Goal: Information Seeking & Learning: Learn about a topic

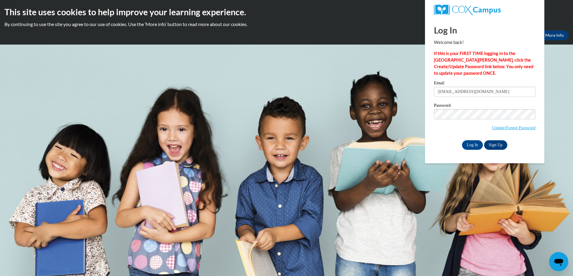
type input "sweetp910@gmail.com"
click at [476, 146] on input "Log In" at bounding box center [472, 145] width 21 height 10
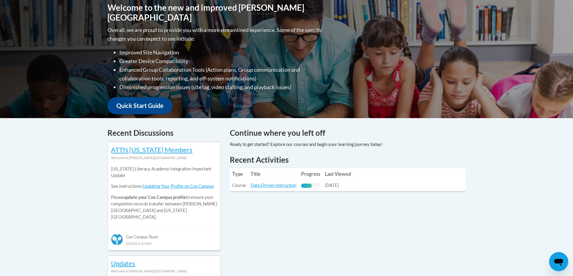
scroll to position [170, 0]
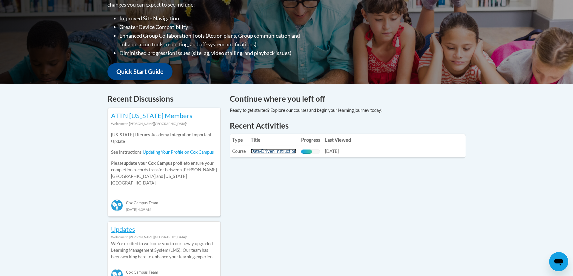
click at [271, 151] on link "Data-Driven Instruction" at bounding box center [274, 150] width 46 height 5
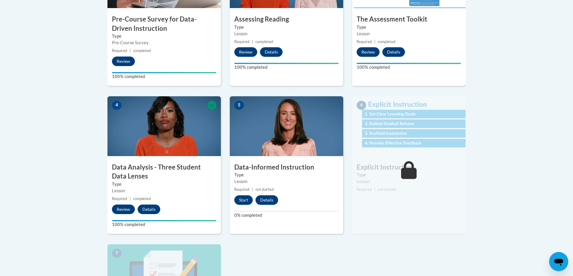
scroll to position [272, 0]
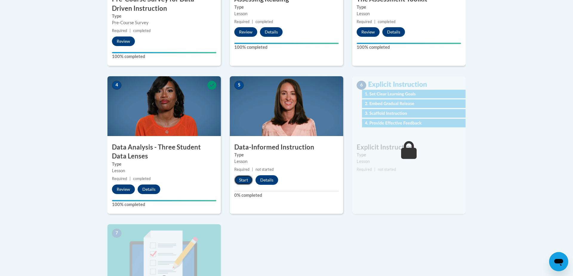
click at [245, 179] on button "Start" at bounding box center [243, 180] width 19 height 10
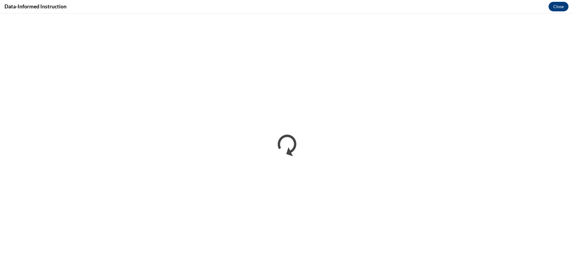
scroll to position [0, 0]
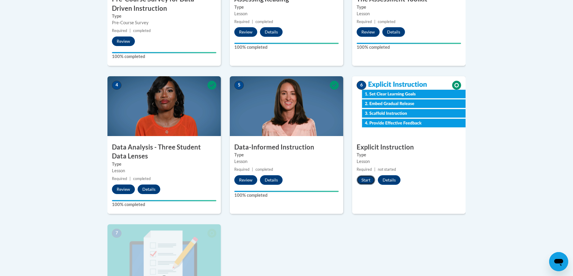
click at [366, 181] on button "Start" at bounding box center [366, 180] width 19 height 10
